Goal: Task Accomplishment & Management: Complete application form

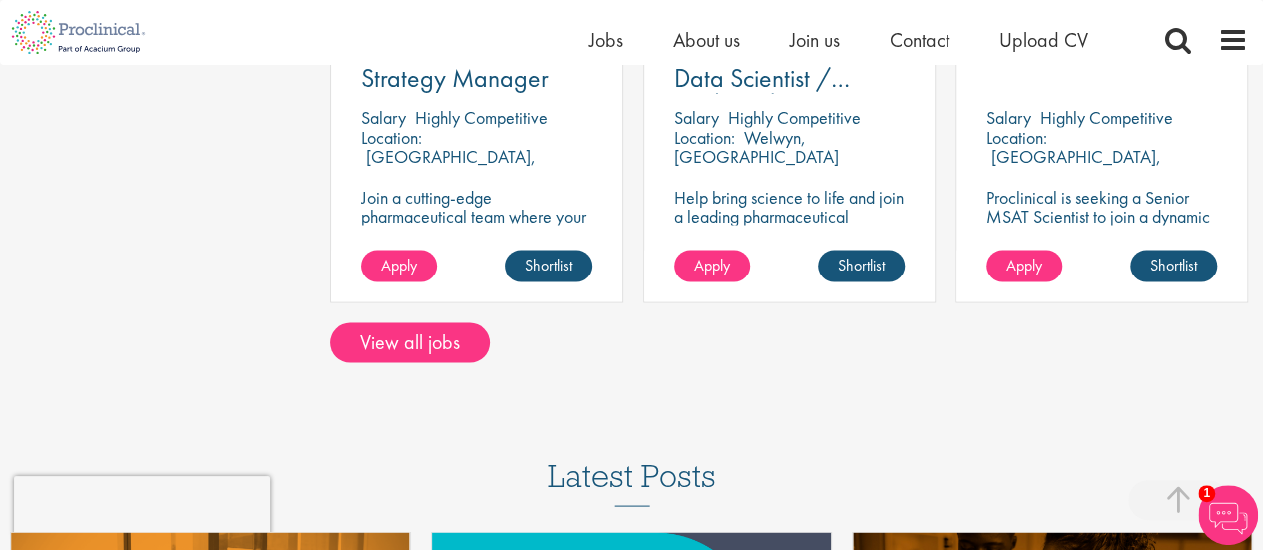
scroll to position [1823, 0]
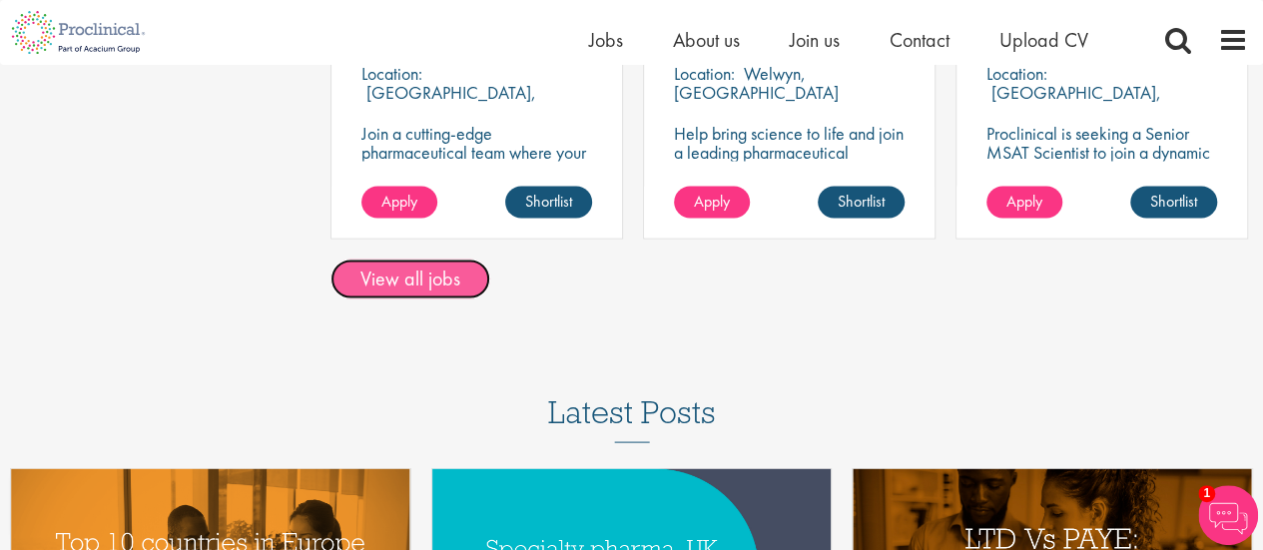
click at [445, 259] on link "View all jobs" at bounding box center [410, 279] width 160 height 40
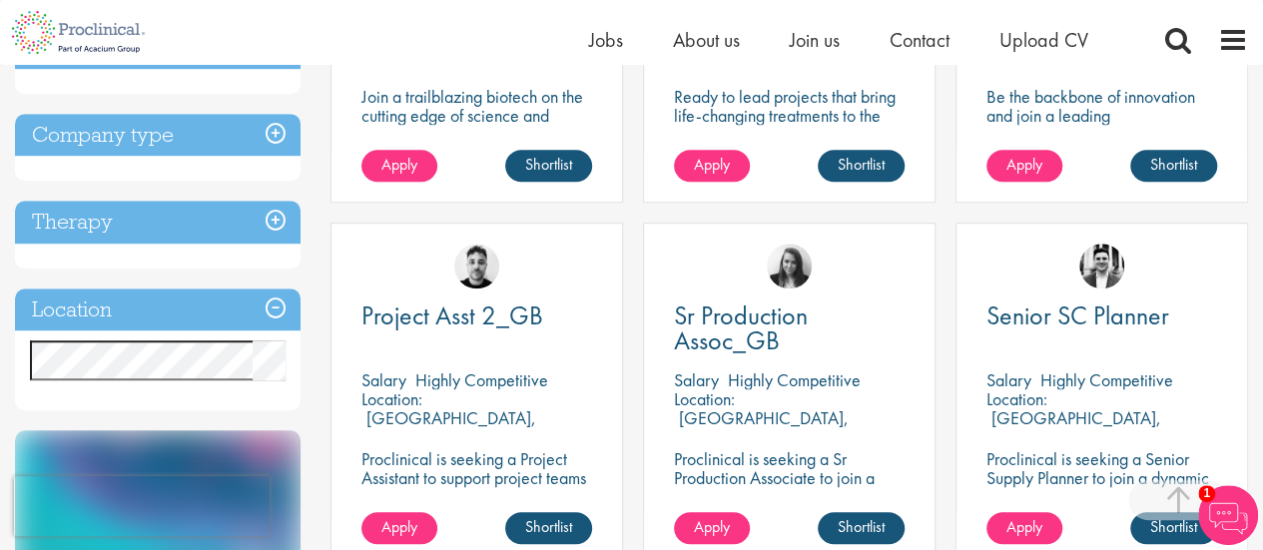
scroll to position [503, 0]
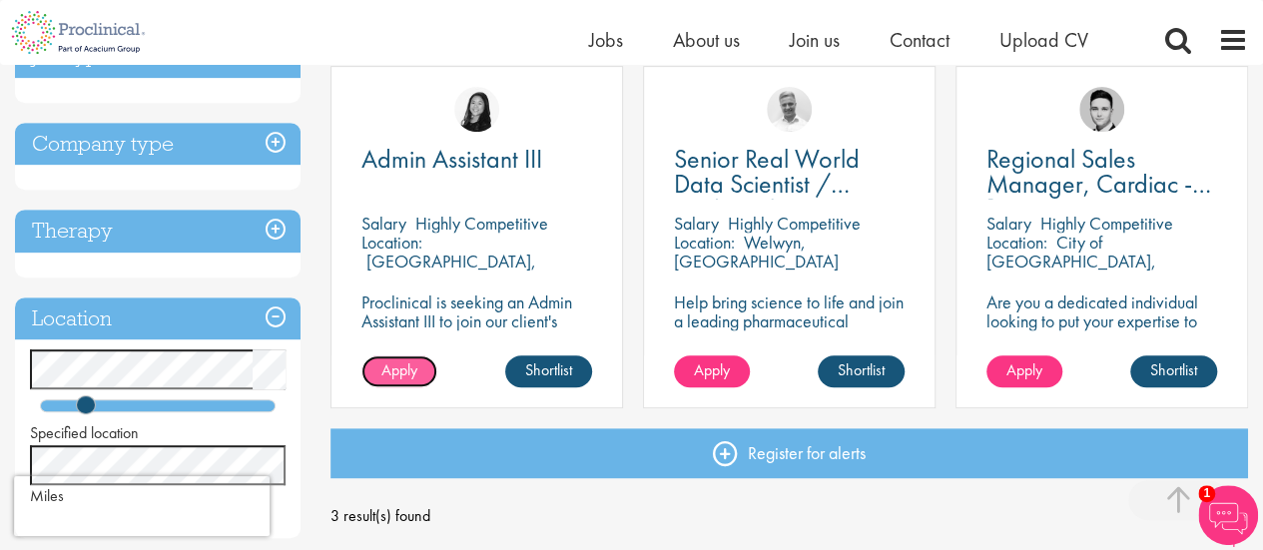
click at [391, 373] on span "Apply" at bounding box center [399, 369] width 36 height 21
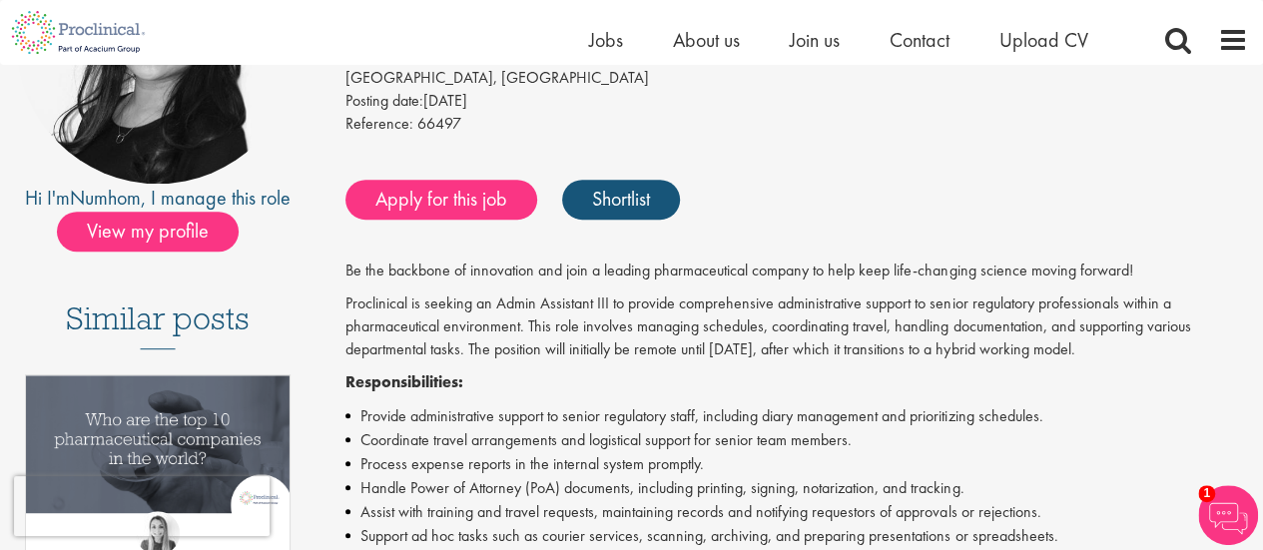
scroll to position [222, 0]
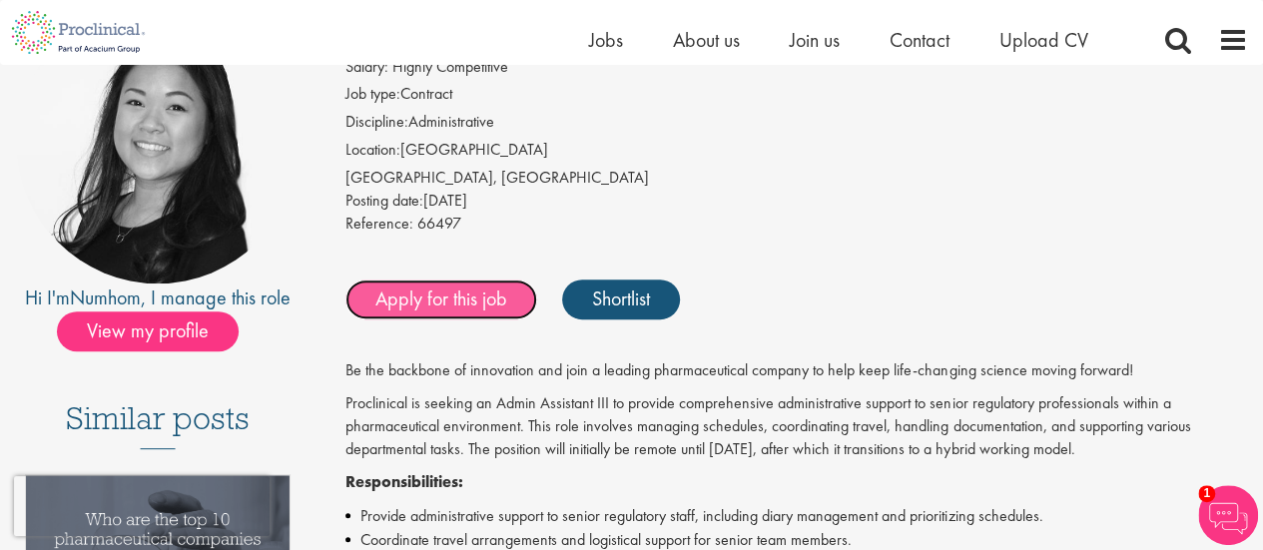
click at [485, 287] on link "Apply for this job" at bounding box center [441, 299] width 192 height 40
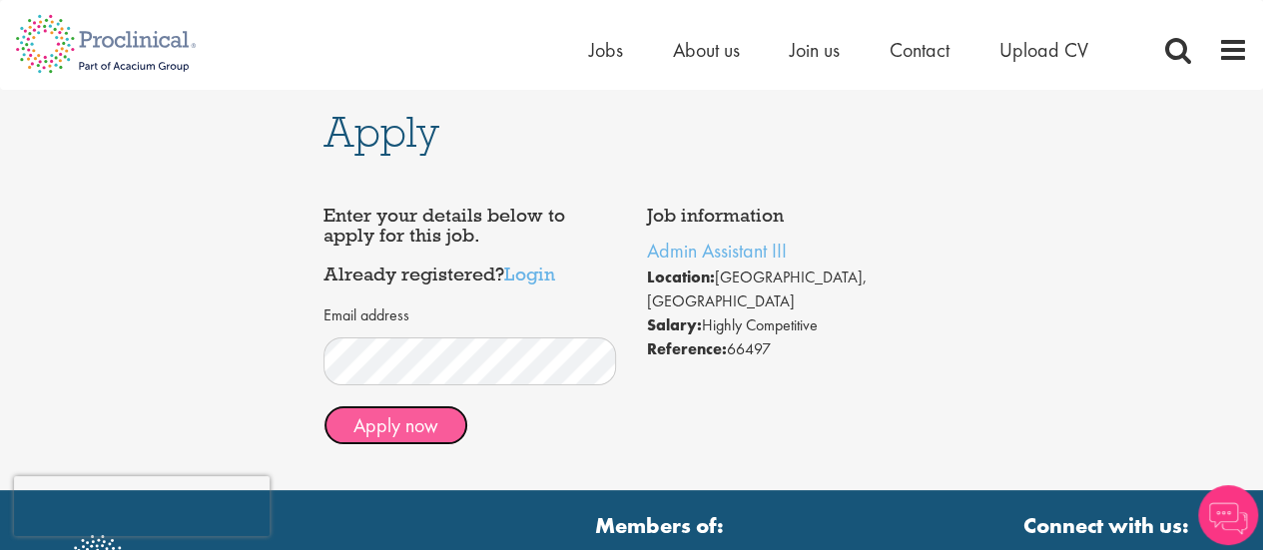
click at [419, 422] on button "Apply now" at bounding box center [395, 425] width 145 height 40
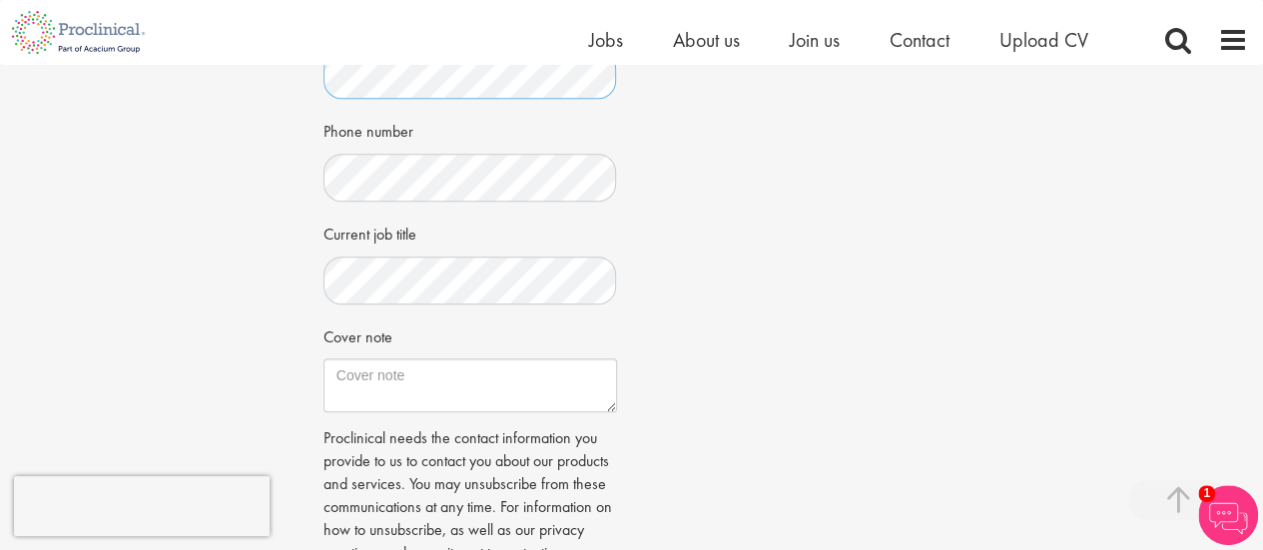
scroll to position [539, 0]
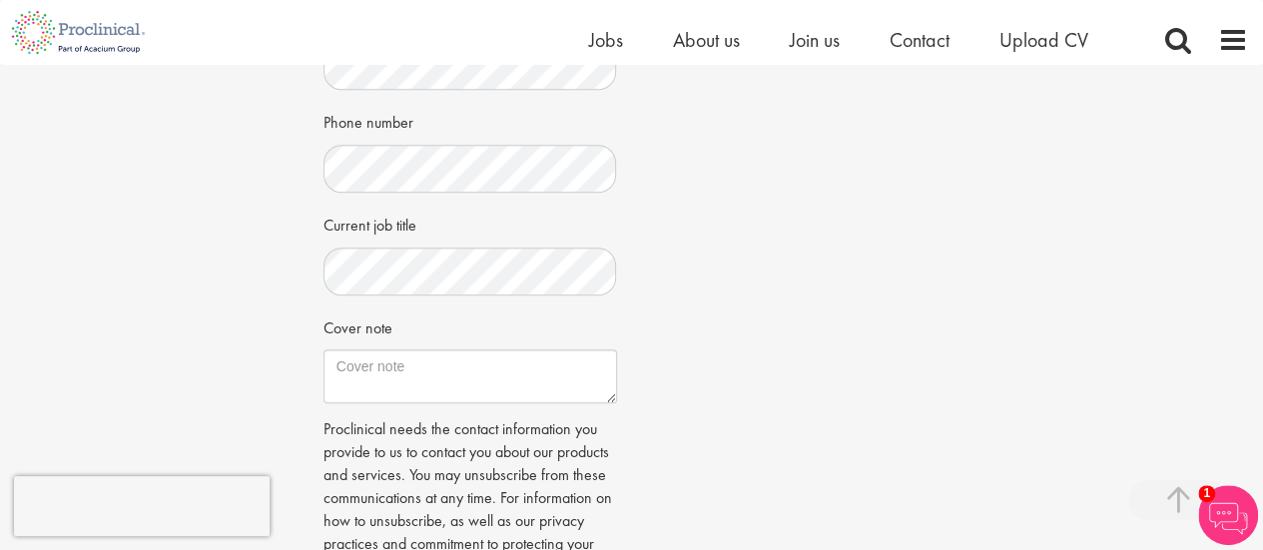
click at [655, 294] on div "Job information Admin Assistant III Location: Harlow, England Salary: Highly Co…" at bounding box center [631, 137] width 647 height 1011
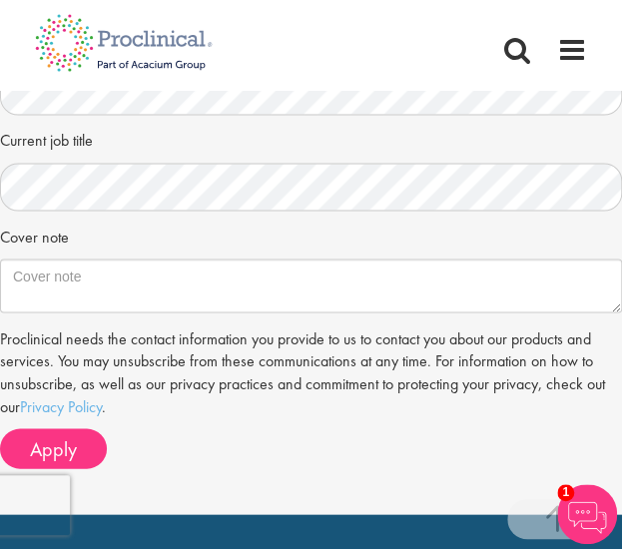
scroll to position [759, 0]
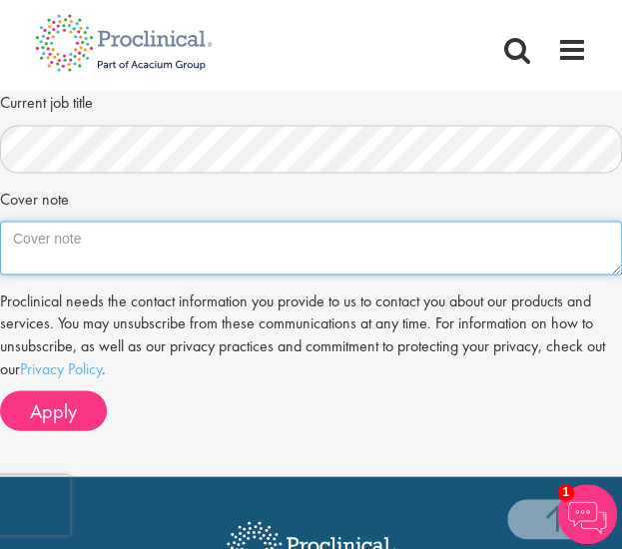
click at [369, 245] on textarea "Cover note" at bounding box center [311, 248] width 622 height 54
paste textarea "Dear Numhom, I am writing to express my interest in the Admin Assistant positio…"
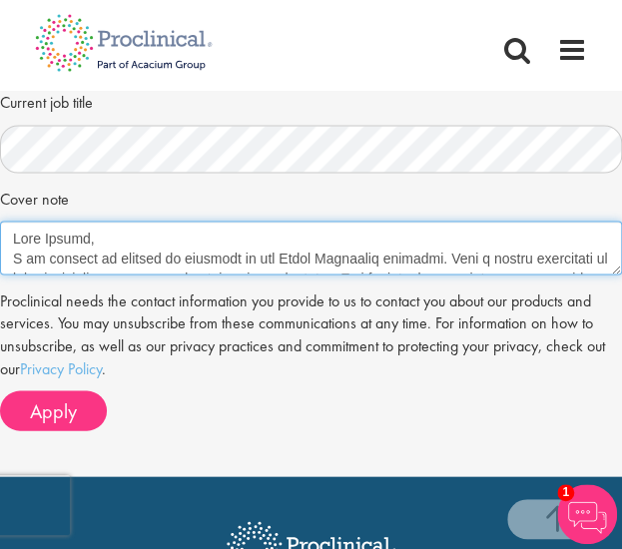
scroll to position [311, 0]
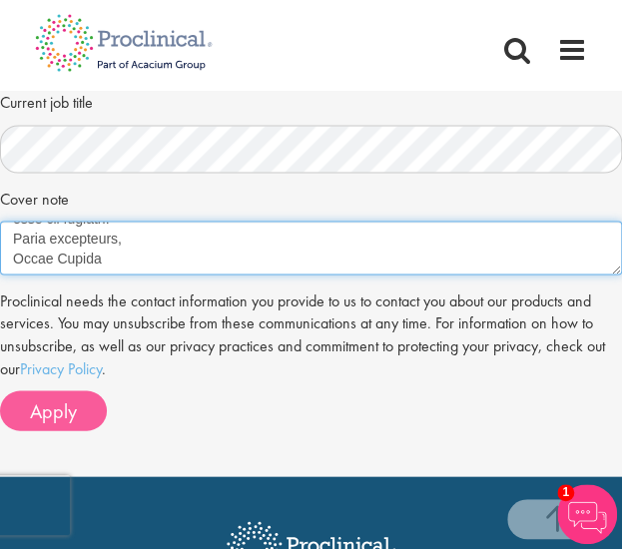
type textarea "Dear Numhom, I am writing to express my interest in the Admin Assistant positio…"
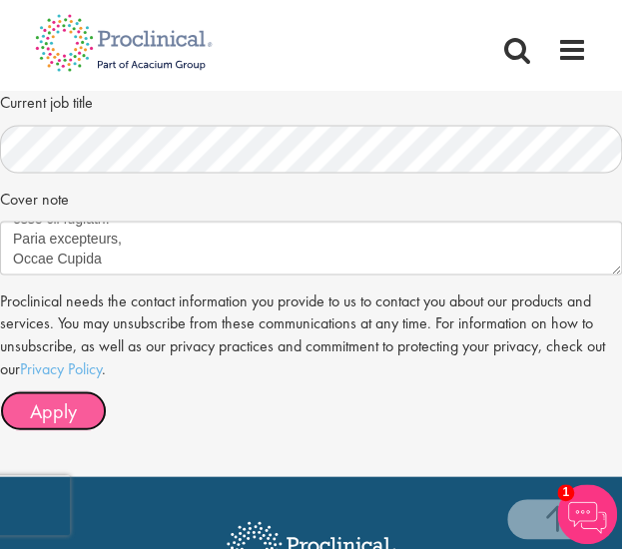
click at [68, 414] on span "Apply" at bounding box center [53, 410] width 47 height 26
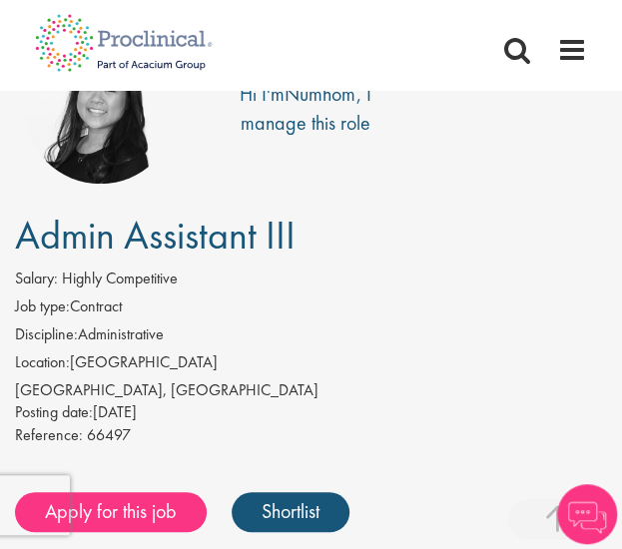
scroll to position [43, 0]
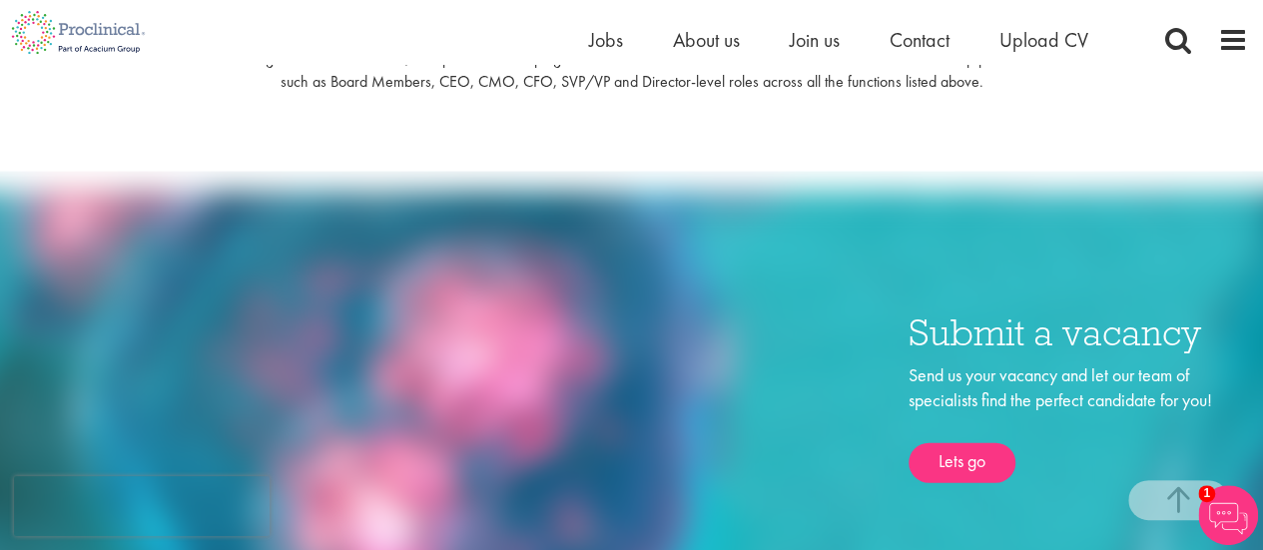
scroll to position [2060, 0]
click at [808, 37] on span "Join us" at bounding box center [815, 40] width 50 height 26
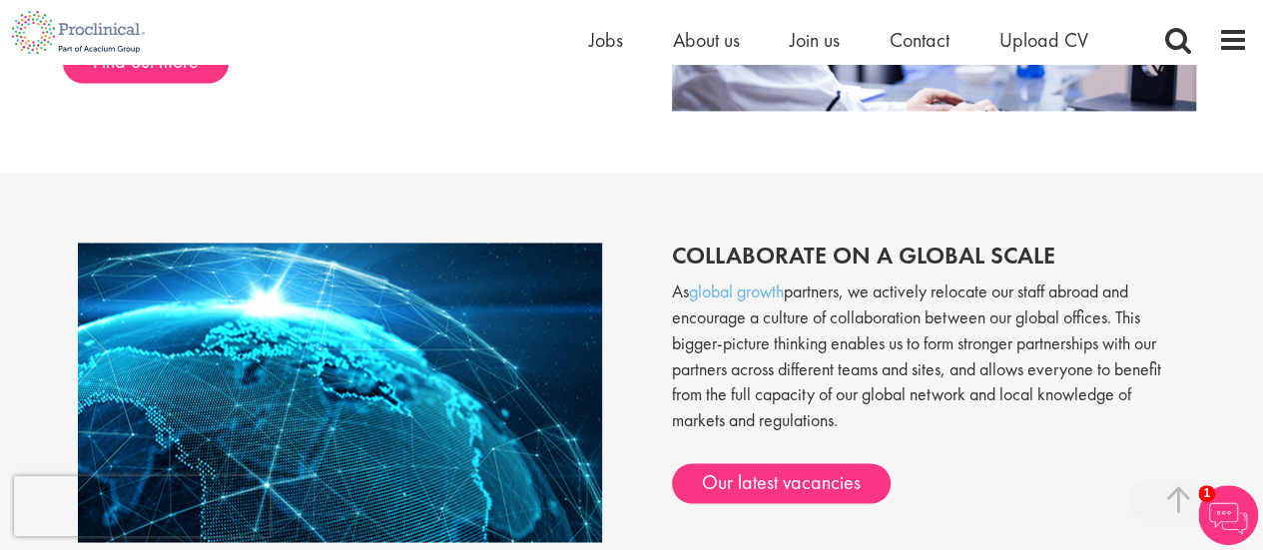
scroll to position [1641, 0]
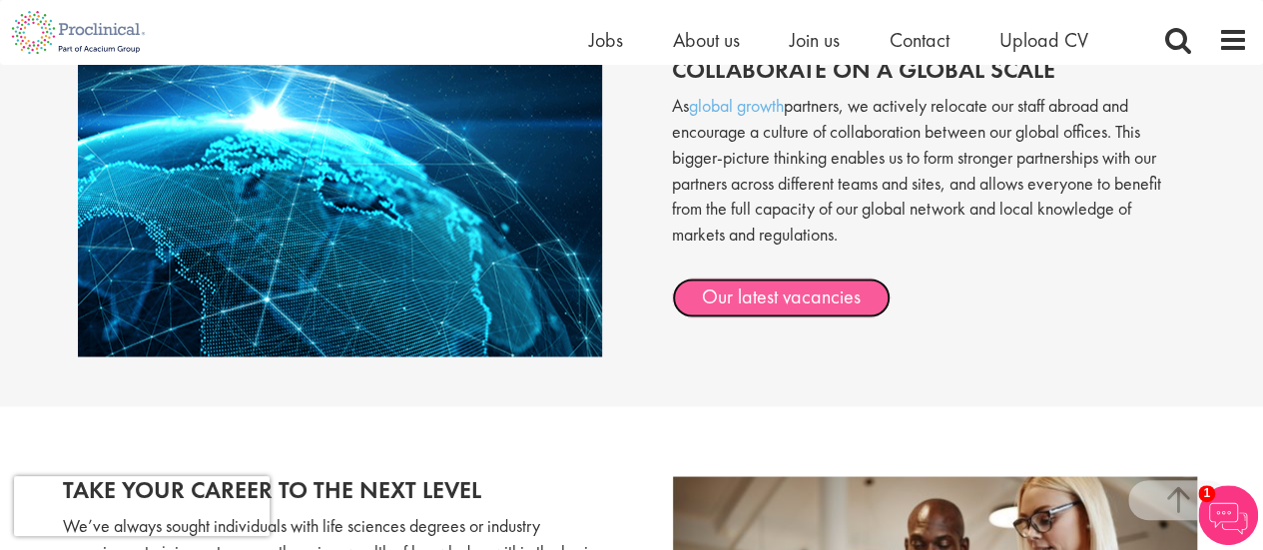
click at [737, 280] on link "Our latest vacancies" at bounding box center [781, 297] width 219 height 40
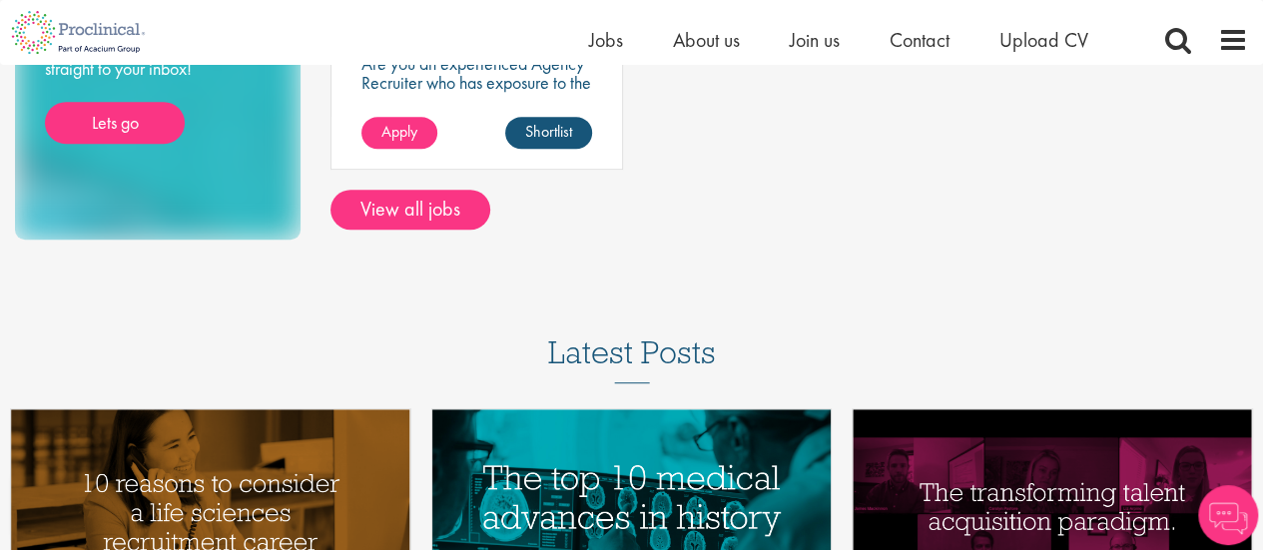
scroll to position [468, 0]
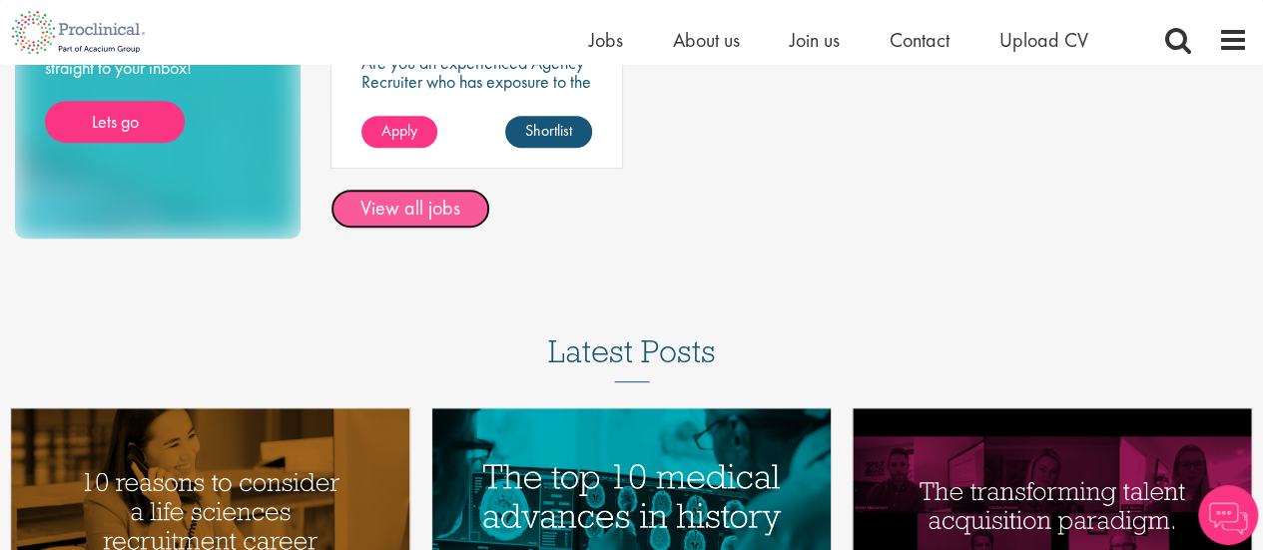
click at [443, 228] on link "View all jobs" at bounding box center [410, 209] width 160 height 40
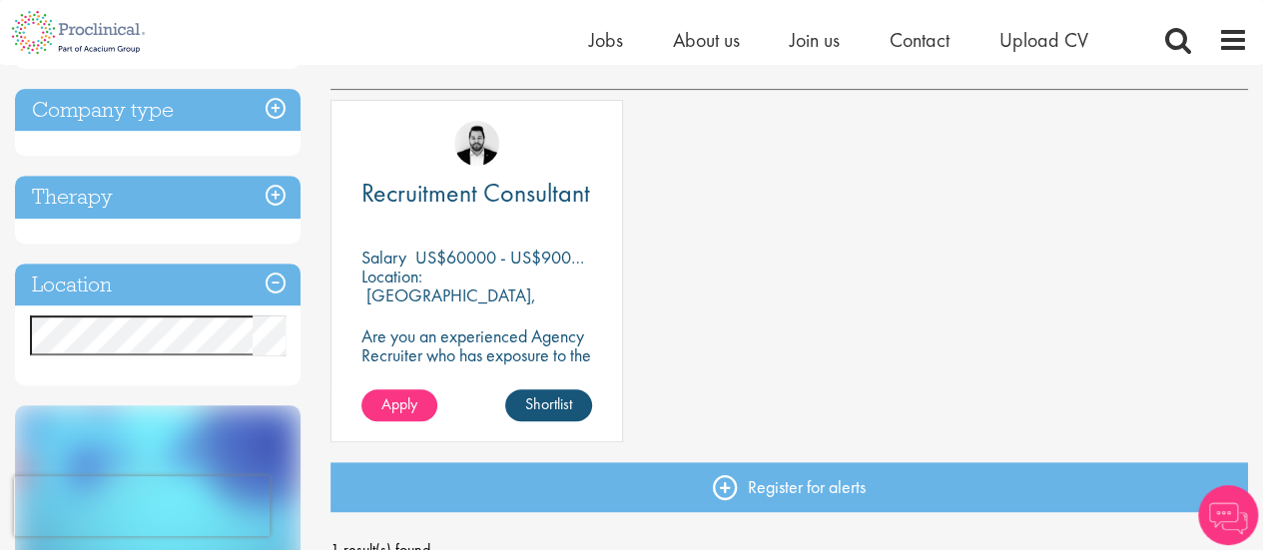
scroll to position [354, 0]
